Goal: Information Seeking & Learning: Check status

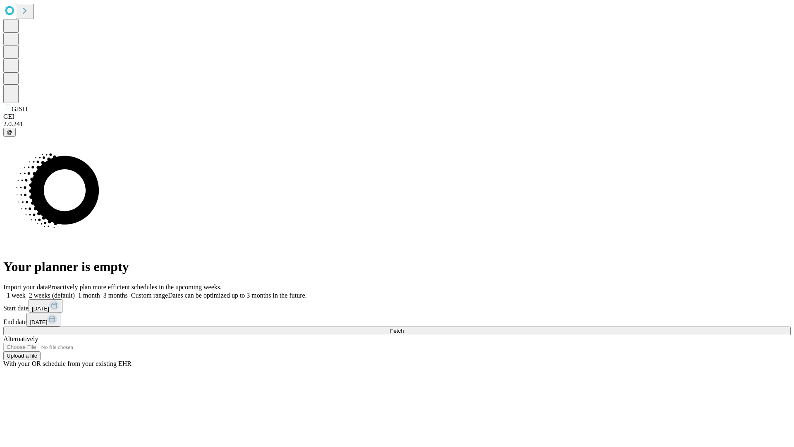
click at [404, 328] on span "Fetch" at bounding box center [397, 331] width 14 height 6
